Goal: Task Accomplishment & Management: Manage account settings

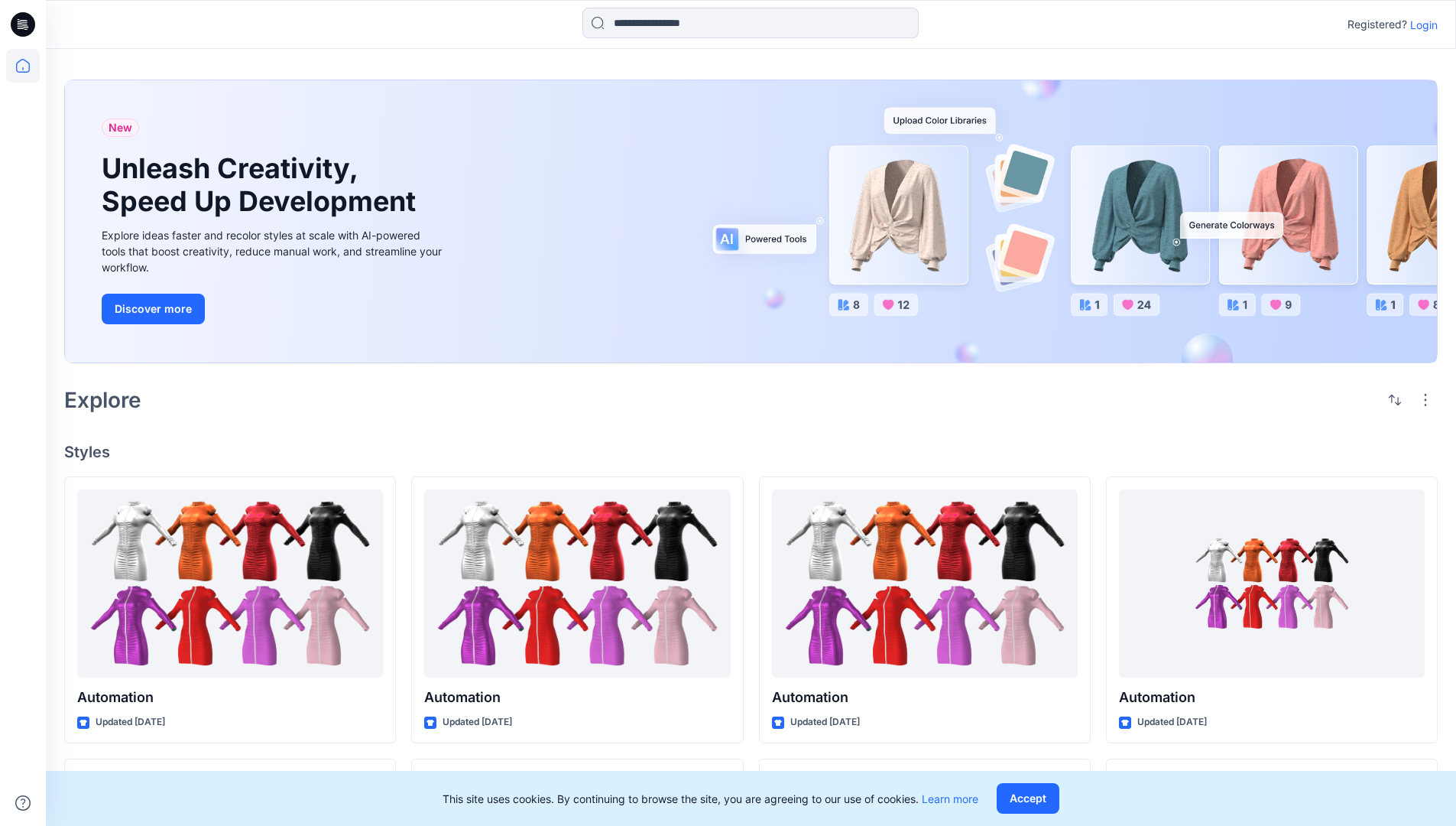
click at [1421, 24] on p "Login" at bounding box center [1425, 24] width 27 height 16
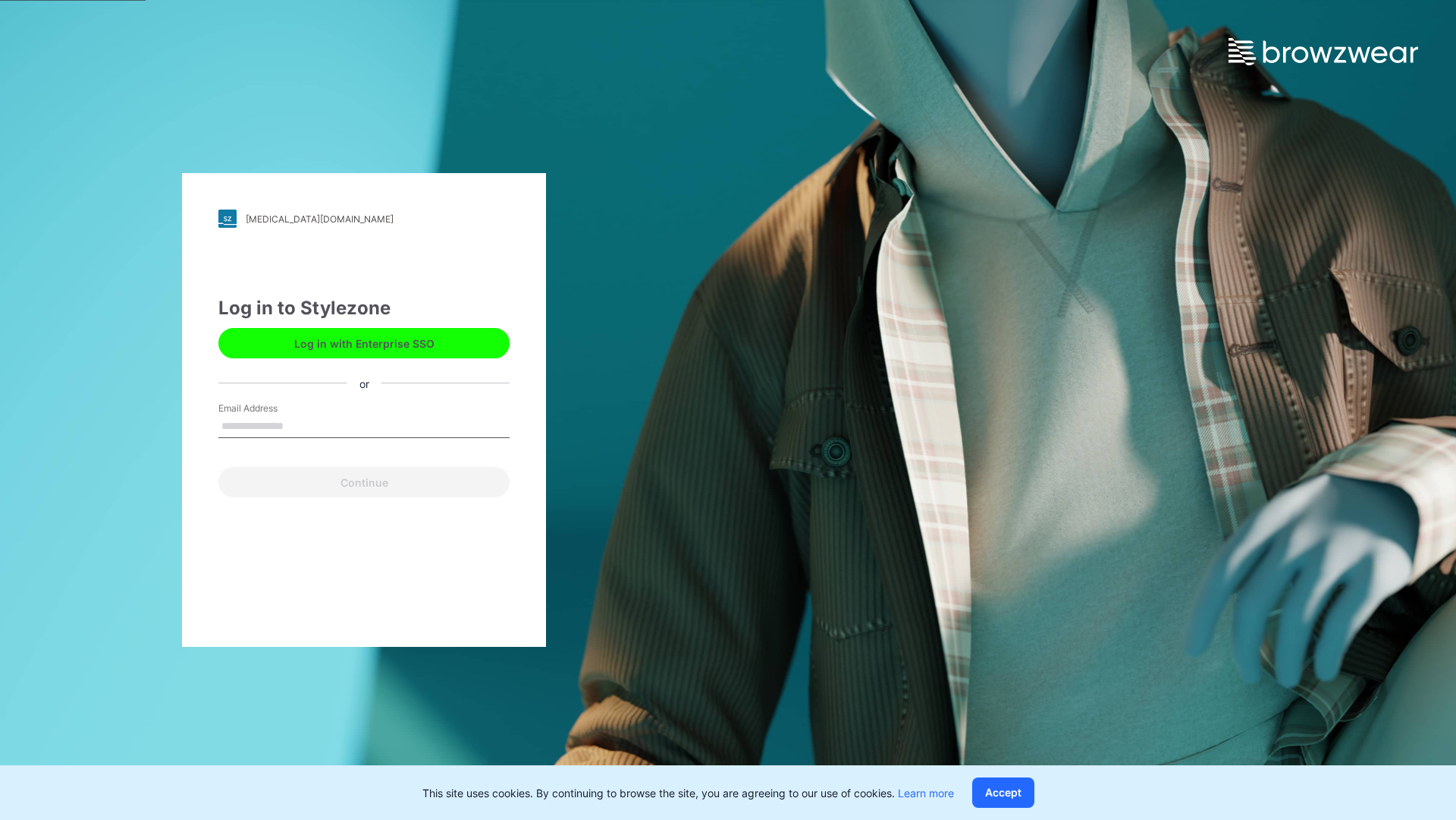
click at [299, 425] on input "Email Address" at bounding box center [363, 426] width 292 height 22
type input "**********"
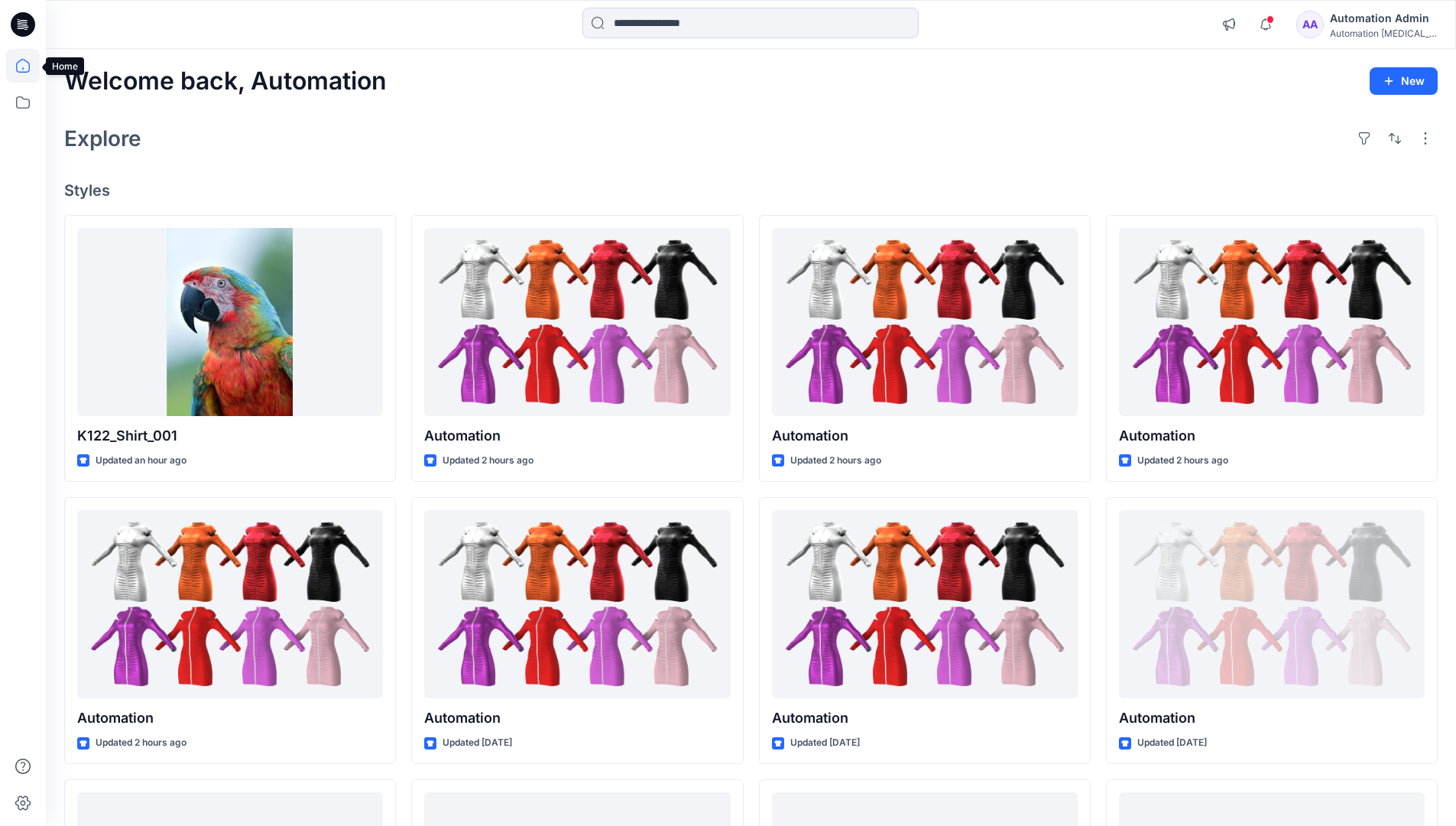
click at [29, 65] on icon at bounding box center [22, 65] width 14 height 14
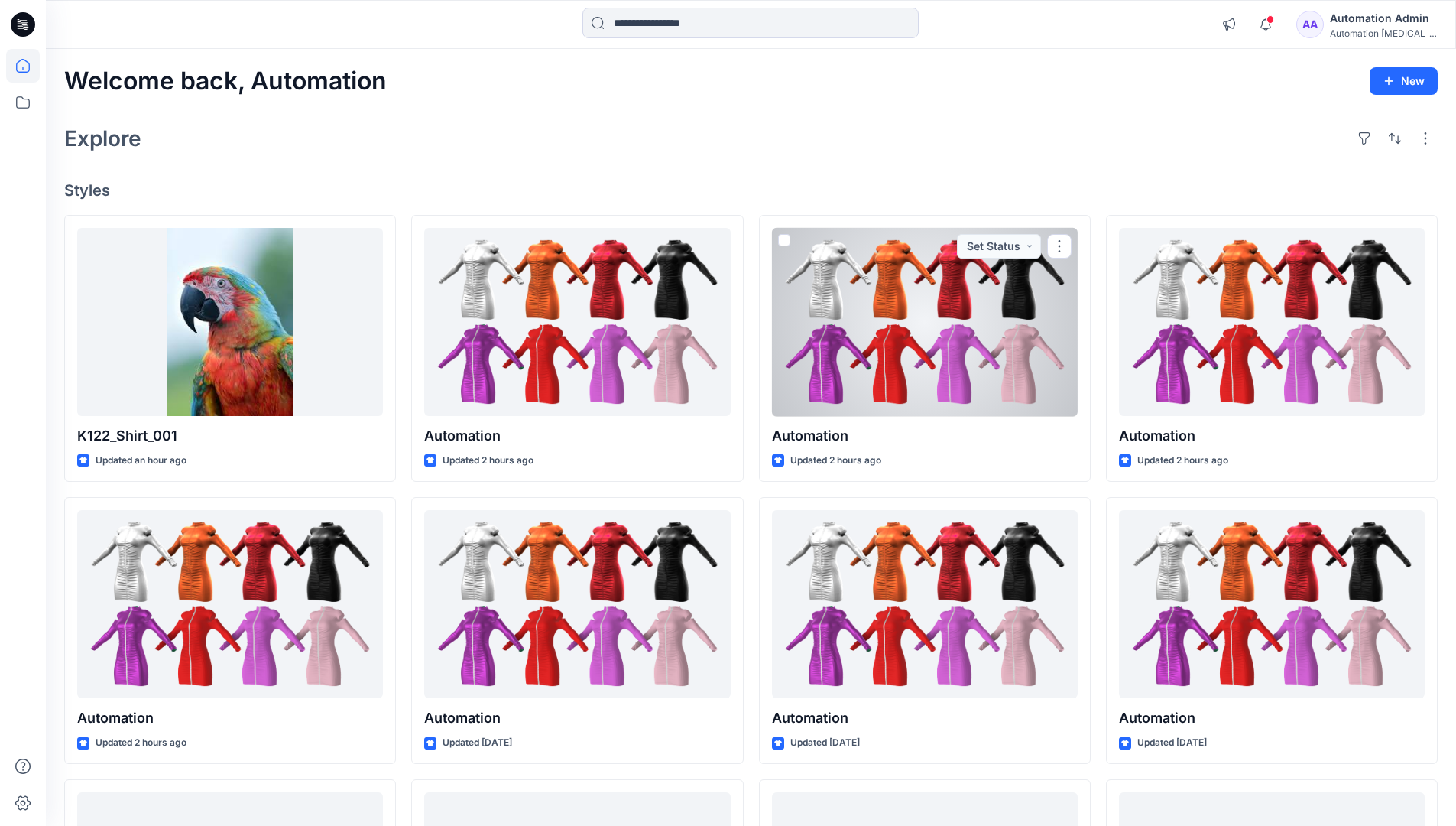
click at [1339, 27] on div "AA Automation Admin Automation [MEDICAL_DATA]..." at bounding box center [1367, 23] width 141 height 30
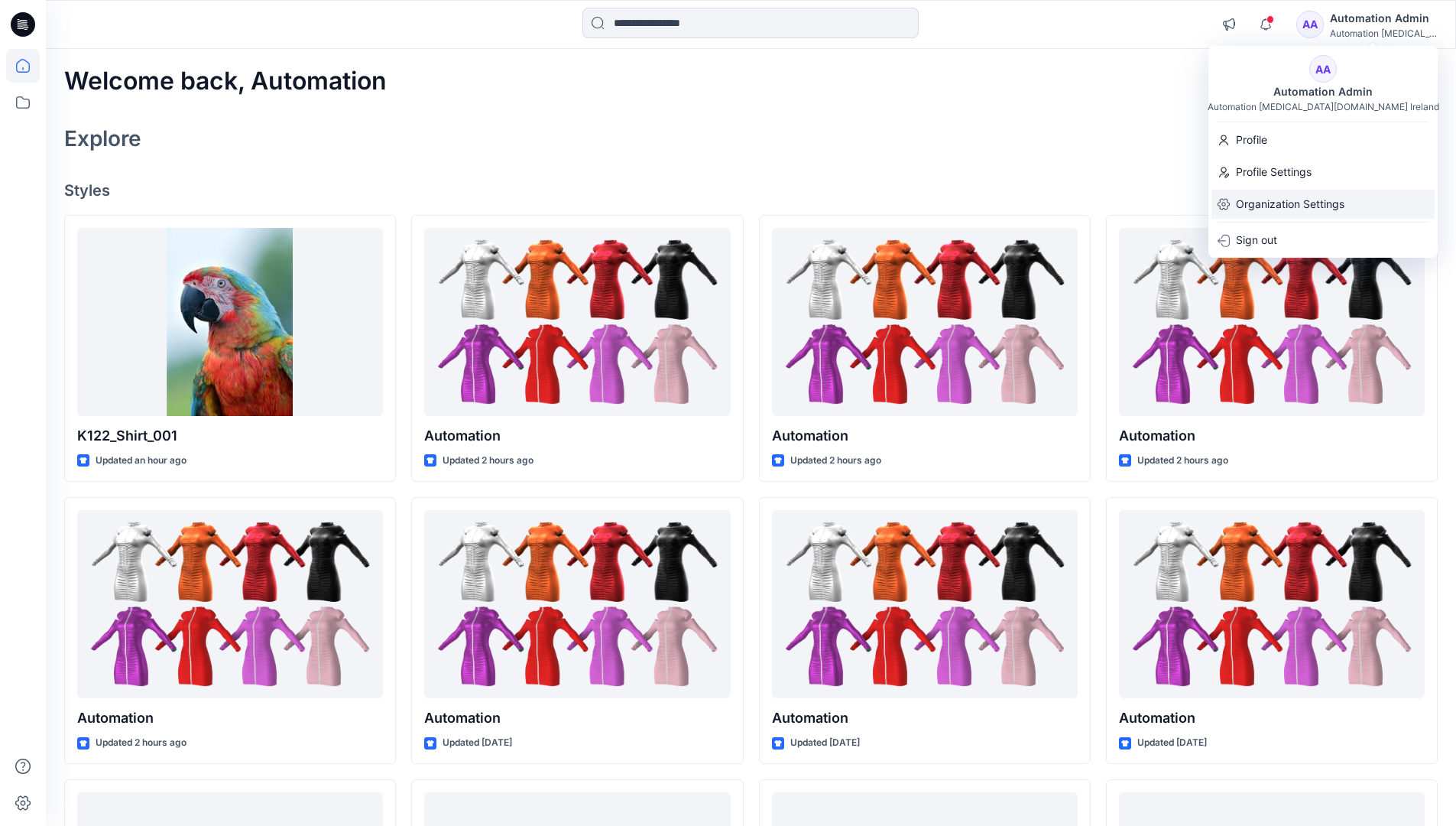
click at [1287, 199] on p "Organization Settings" at bounding box center [1290, 204] width 108 height 29
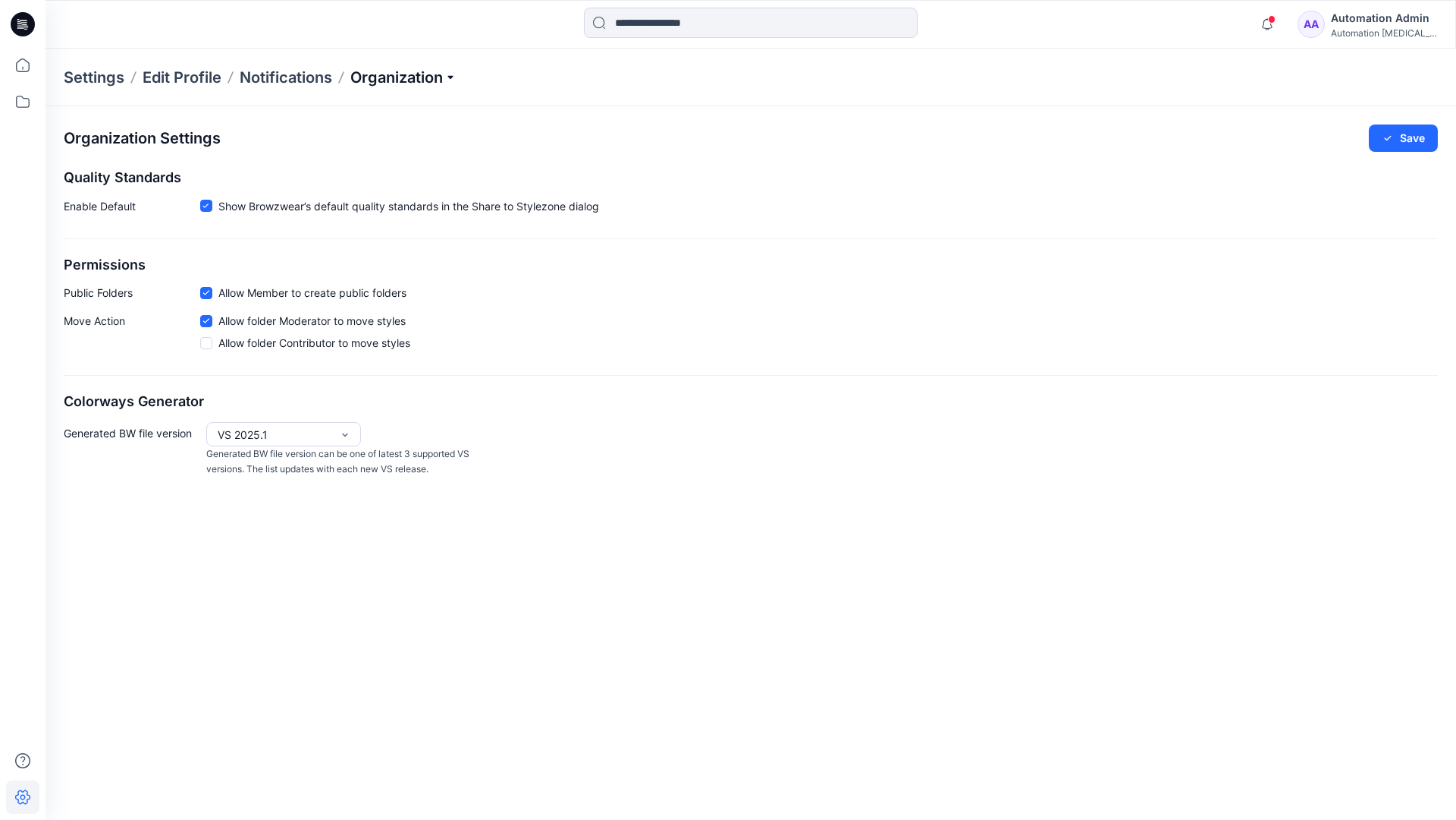
click at [402, 74] on p "Organization" at bounding box center [404, 78] width 107 height 21
click at [430, 170] on link "Edit Style Information Fields" at bounding box center [406, 173] width 222 height 30
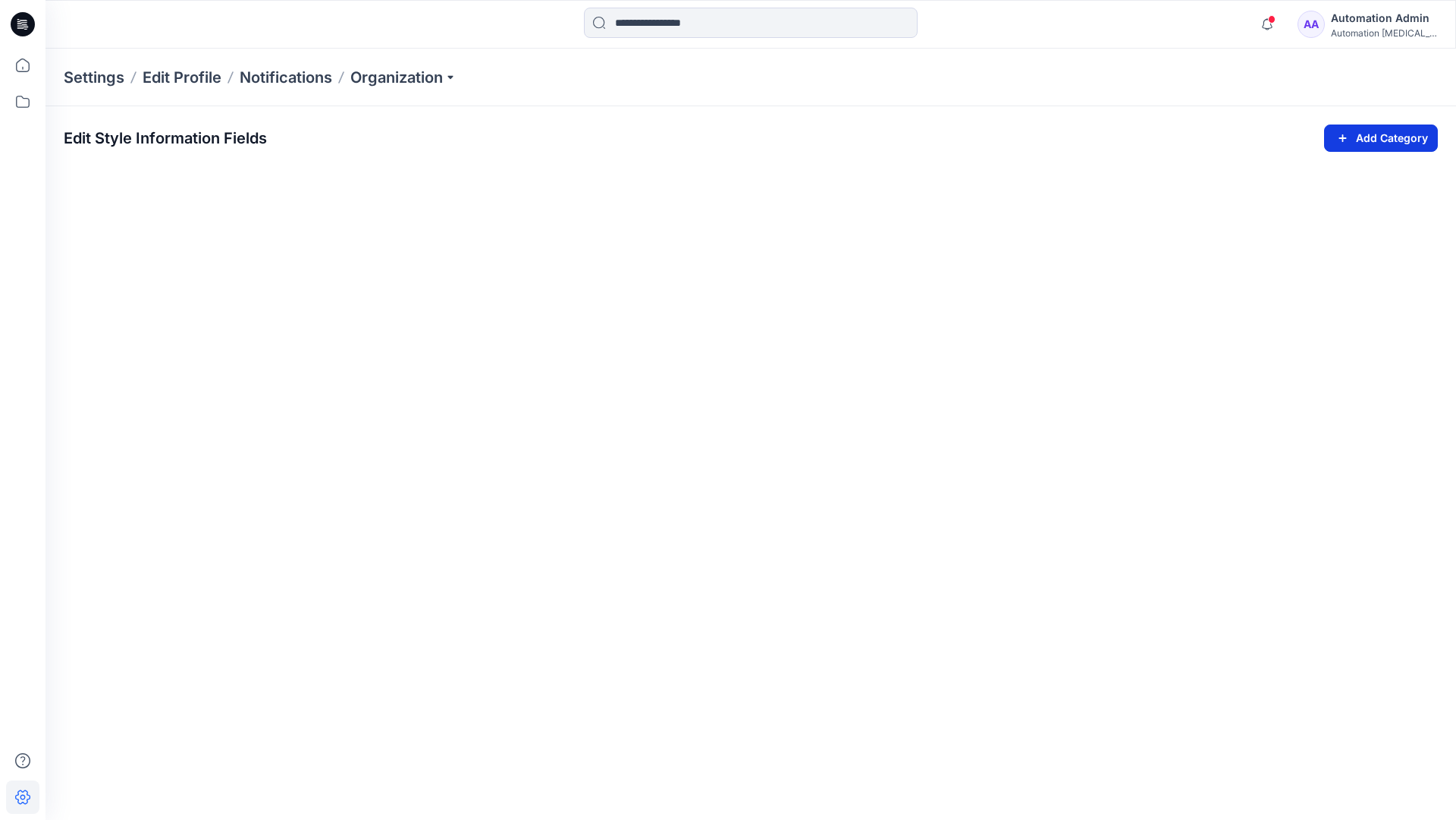
click at [1340, 134] on icon "button" at bounding box center [1343, 138] width 17 height 18
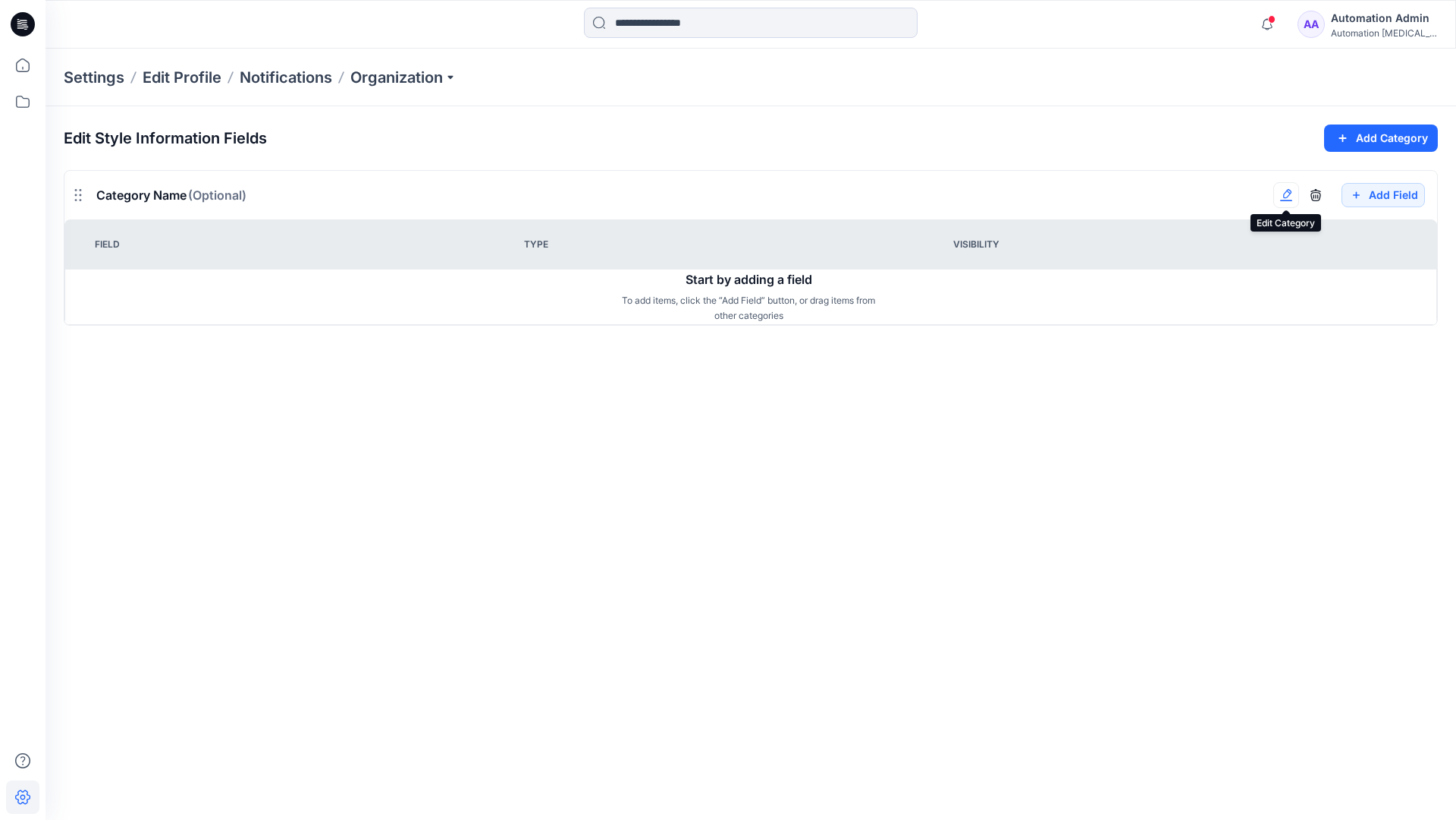
click at [1292, 204] on button "button" at bounding box center [1286, 195] width 26 height 26
type input "*******"
click at [1372, 197] on button "Add Field" at bounding box center [1383, 195] width 83 height 24
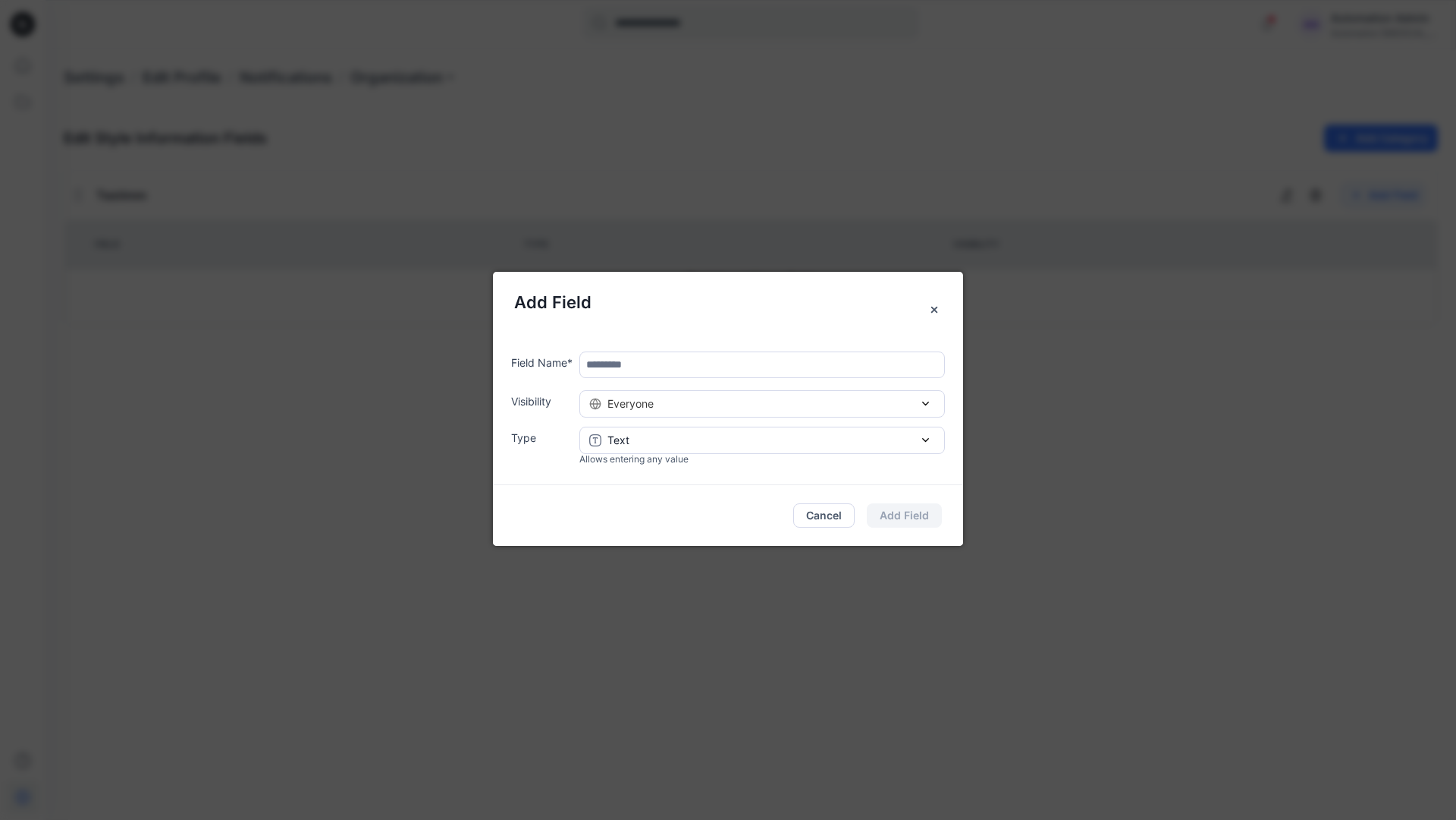
click at [650, 369] on input "text" at bounding box center [761, 363] width 365 height 26
type input "****"
click at [782, 408] on div "Everyone" at bounding box center [761, 403] width 346 height 16
click at [919, 515] on button "Add Field" at bounding box center [905, 515] width 76 height 24
